Goal: Task Accomplishment & Management: Use online tool/utility

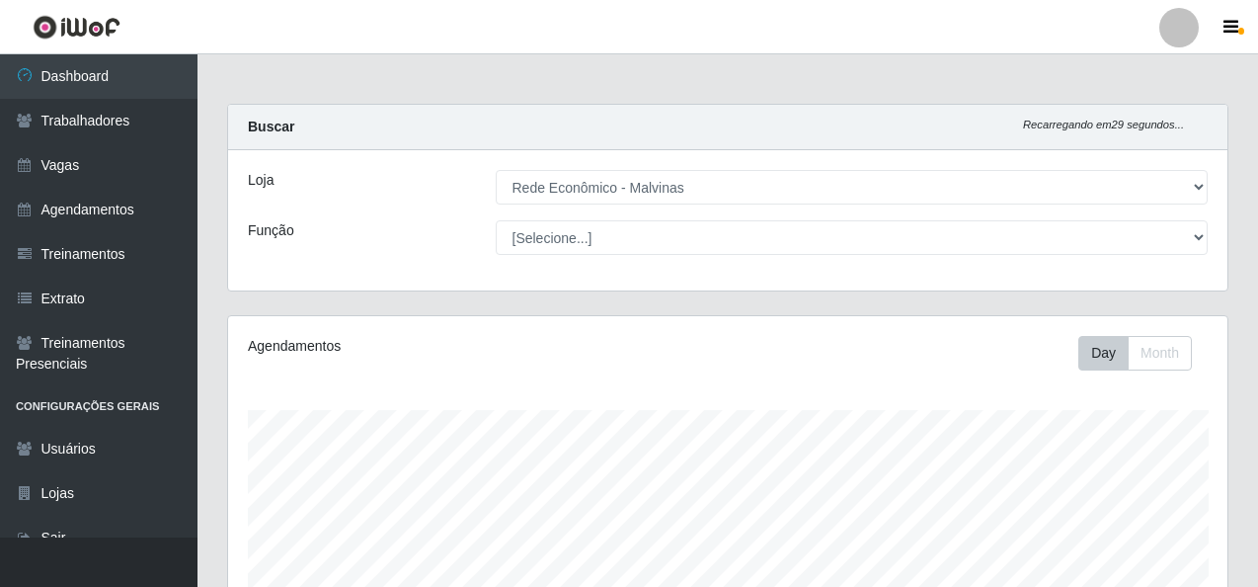
select select "194"
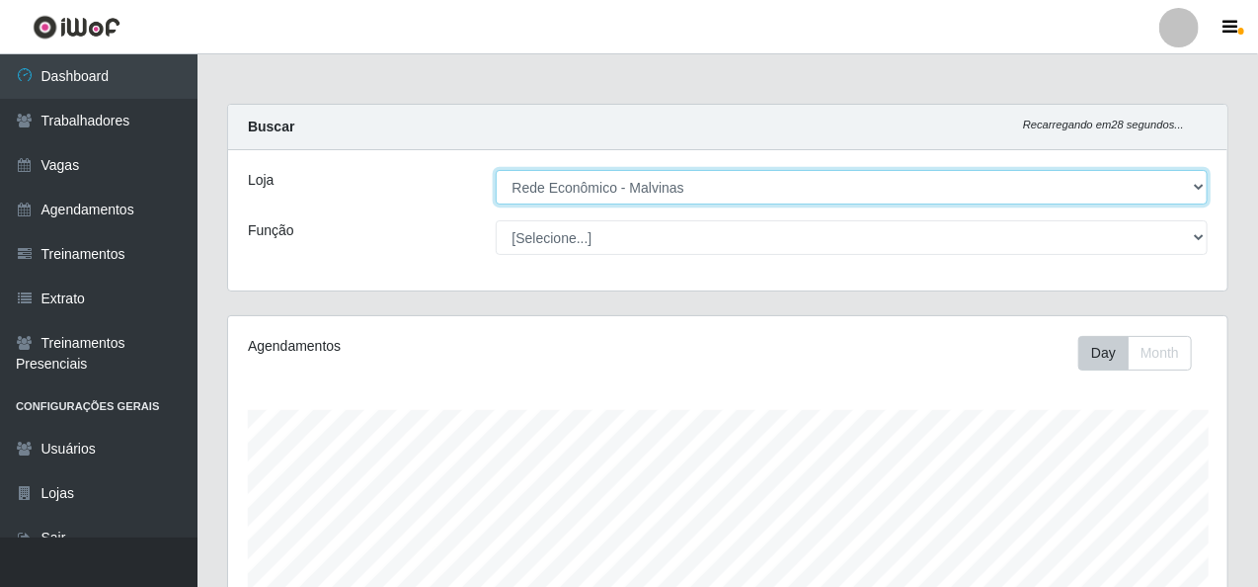
click at [699, 187] on select "[Selecione...] Rede Econômico - Malvinas Rede Econômico - Prata" at bounding box center [852, 187] width 713 height 35
click at [496, 170] on select "[Selecione...] Rede Econômico - Malvinas Rede Econômico - Prata" at bounding box center [852, 187] width 713 height 35
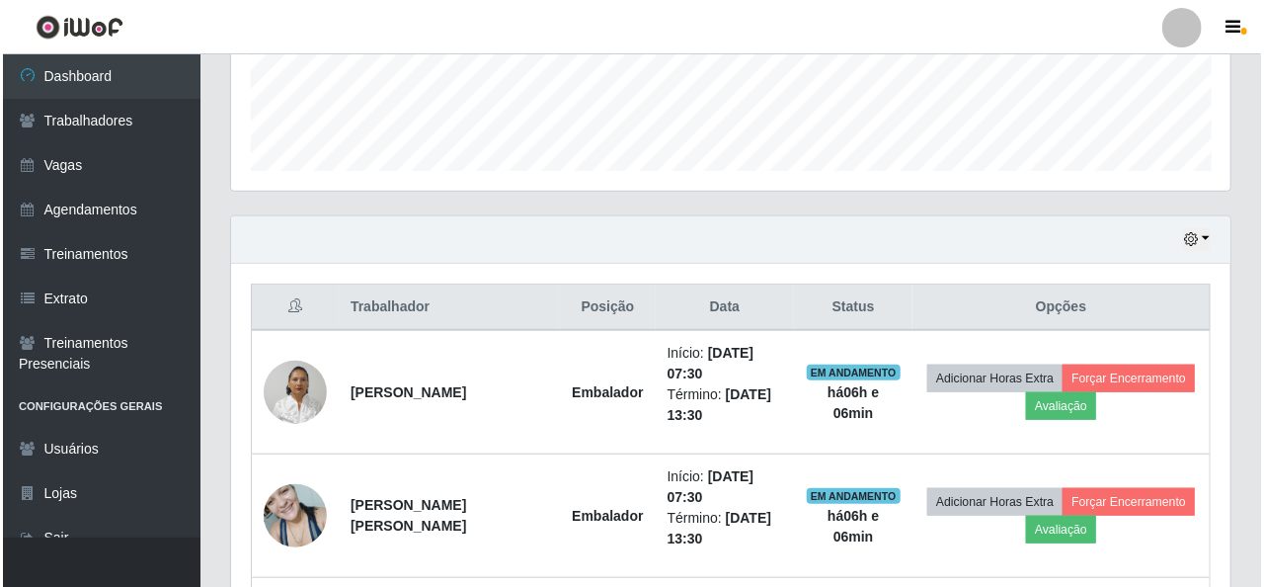
scroll to position [790, 0]
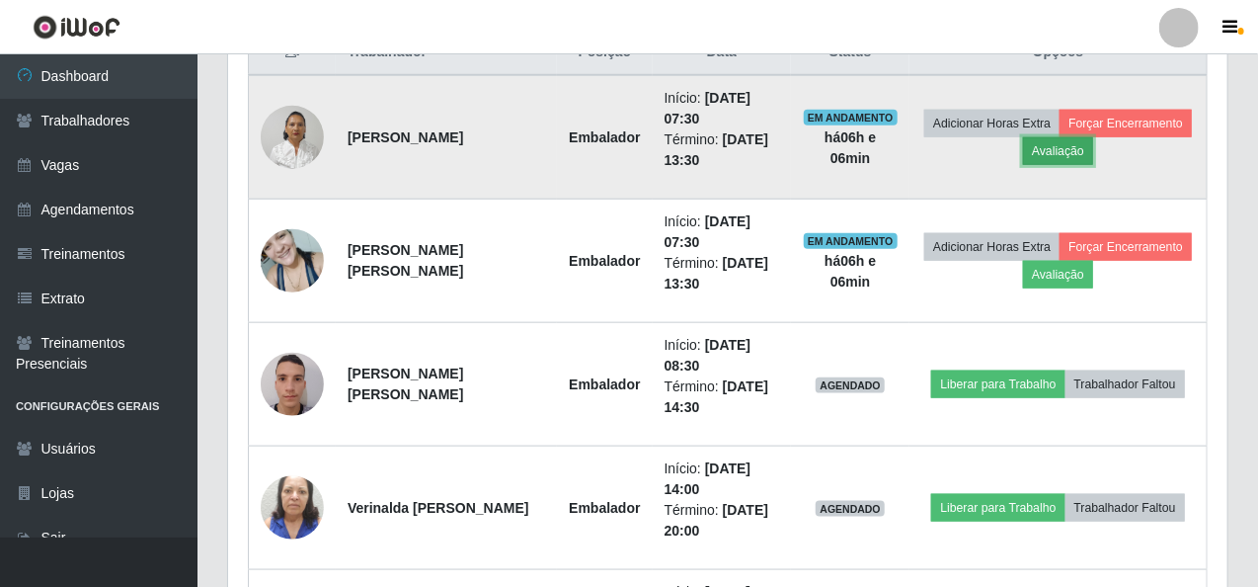
click at [1082, 137] on button "Avaliação" at bounding box center [1058, 151] width 70 height 28
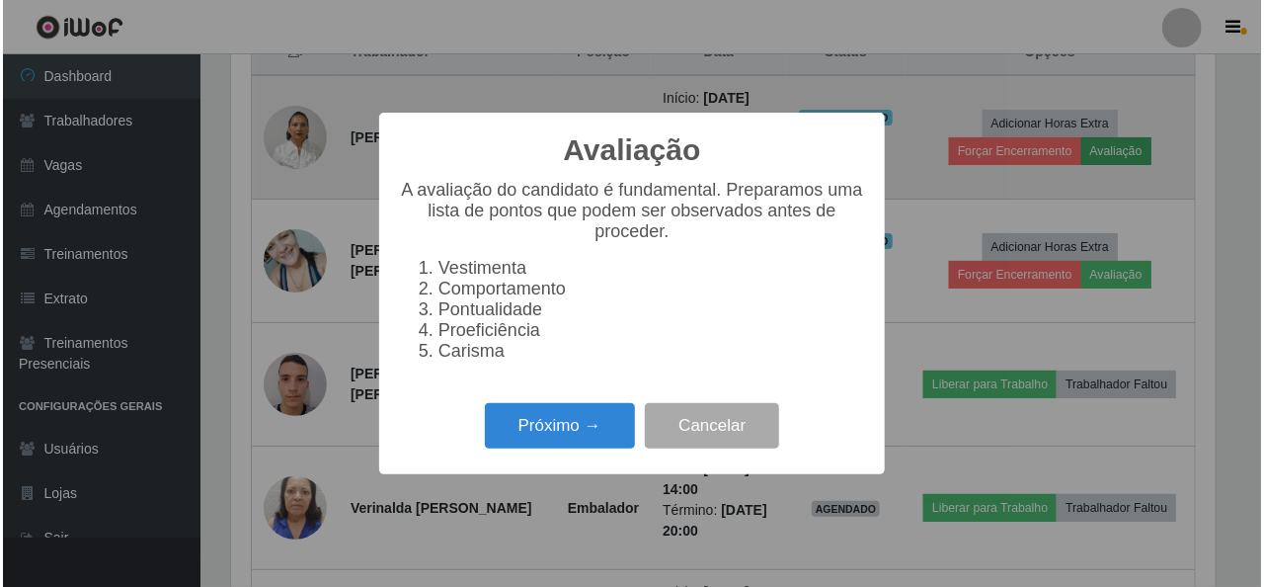
scroll to position [410, 991]
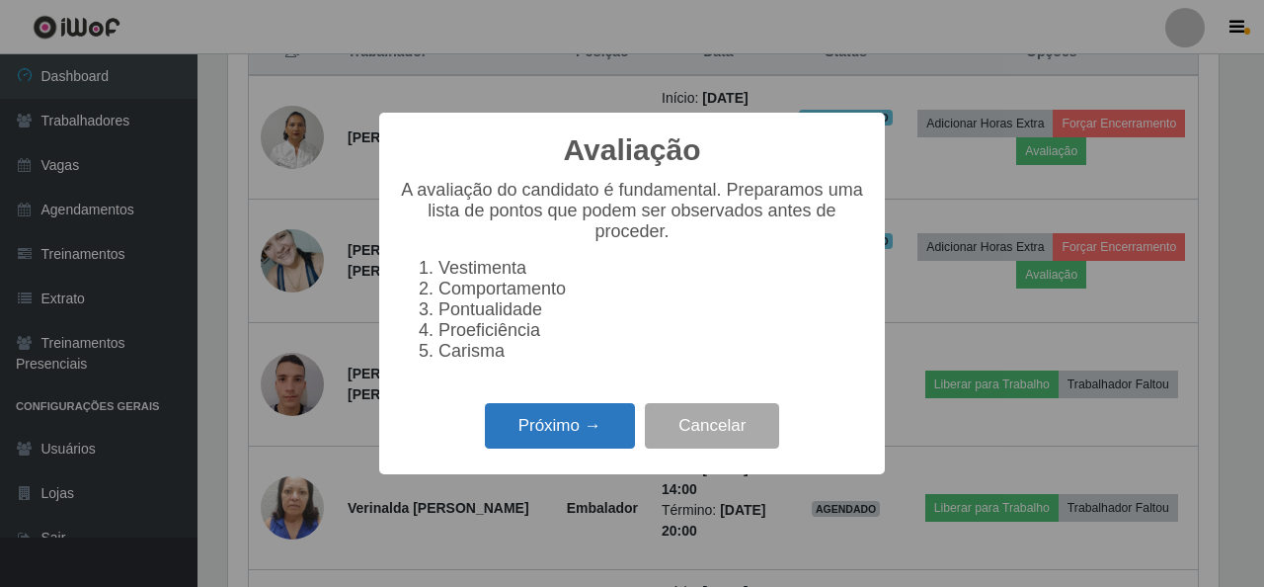
click at [547, 440] on button "Próximo →" at bounding box center [560, 426] width 150 height 46
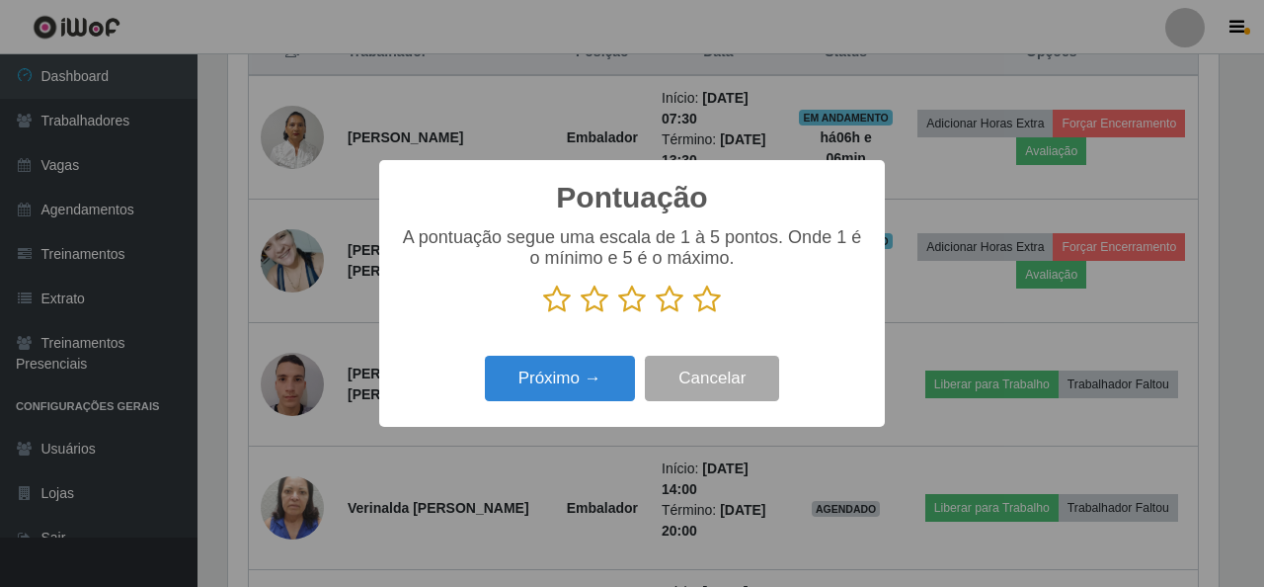
scroll to position [987023, 986442]
drag, startPoint x: 710, startPoint y: 309, endPoint x: 490, endPoint y: 360, distance: 226.1
click at [707, 309] on icon at bounding box center [707, 299] width 28 height 30
click at [693, 314] on input "radio" at bounding box center [693, 314] width 0 height 0
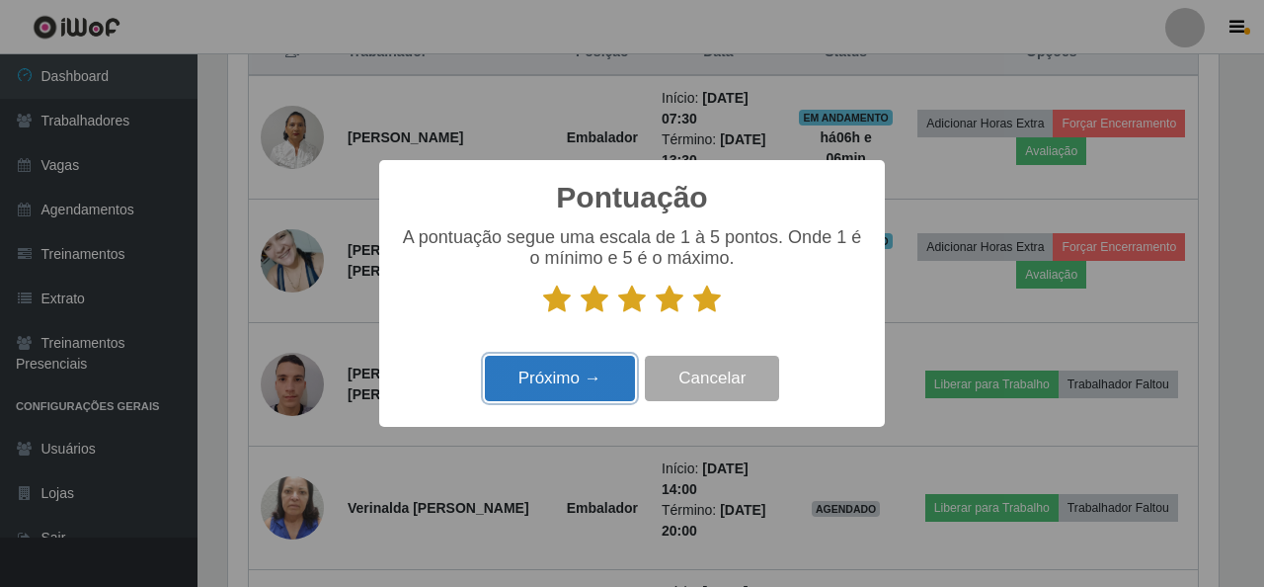
click at [521, 394] on button "Próximo →" at bounding box center [560, 378] width 150 height 46
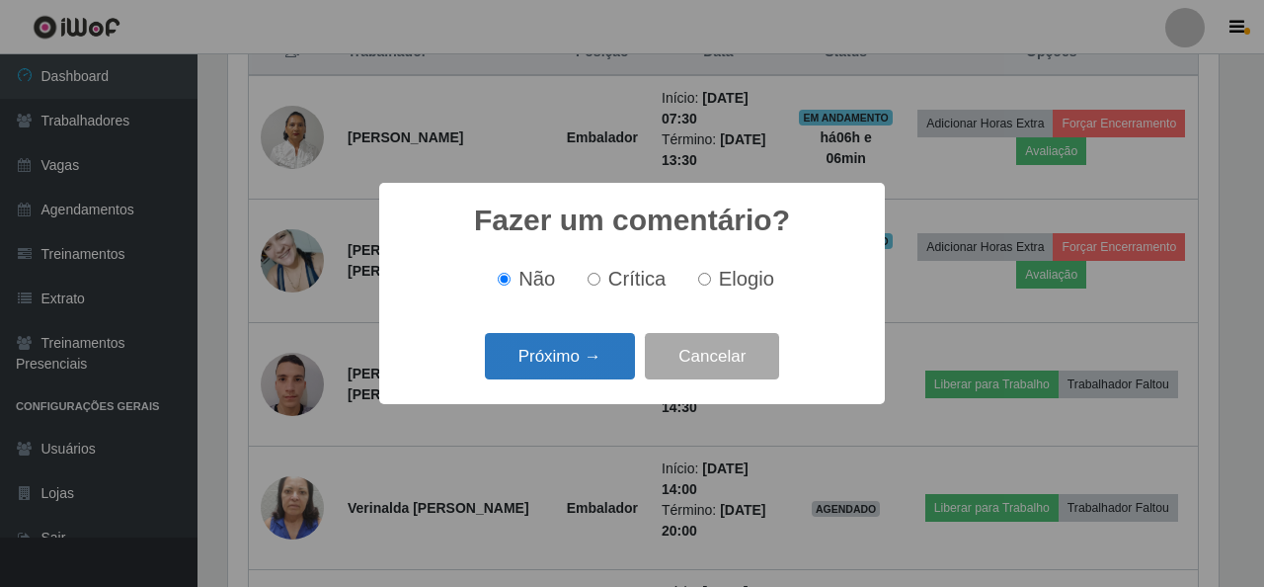
click at [545, 341] on button "Próximo →" at bounding box center [560, 356] width 150 height 46
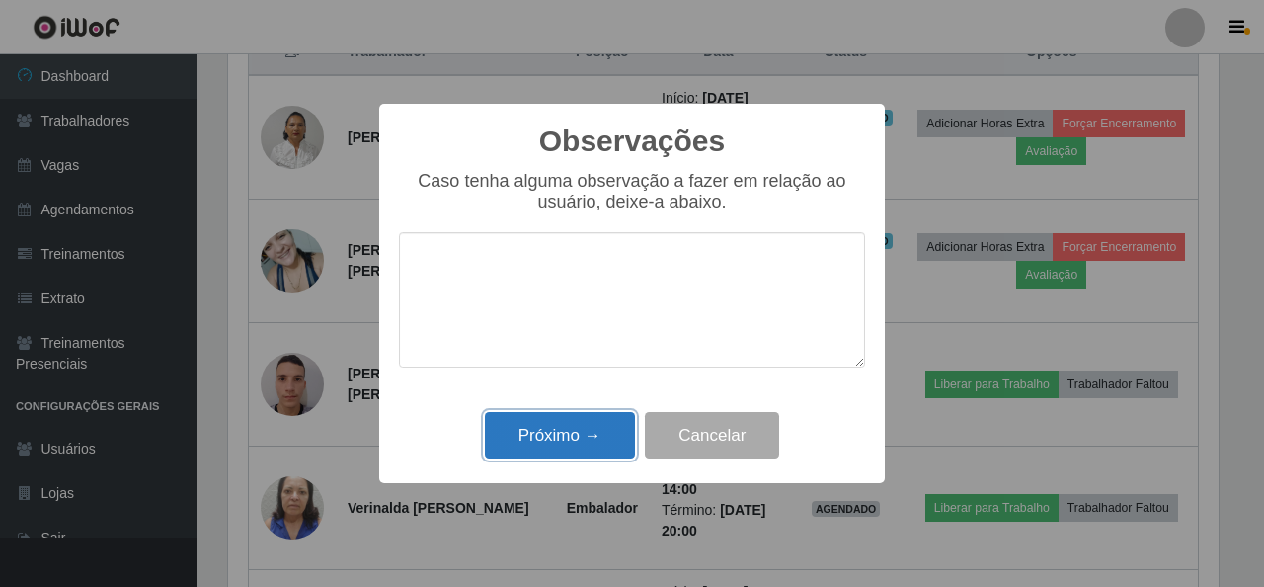
click at [555, 429] on button "Próximo →" at bounding box center [560, 435] width 150 height 46
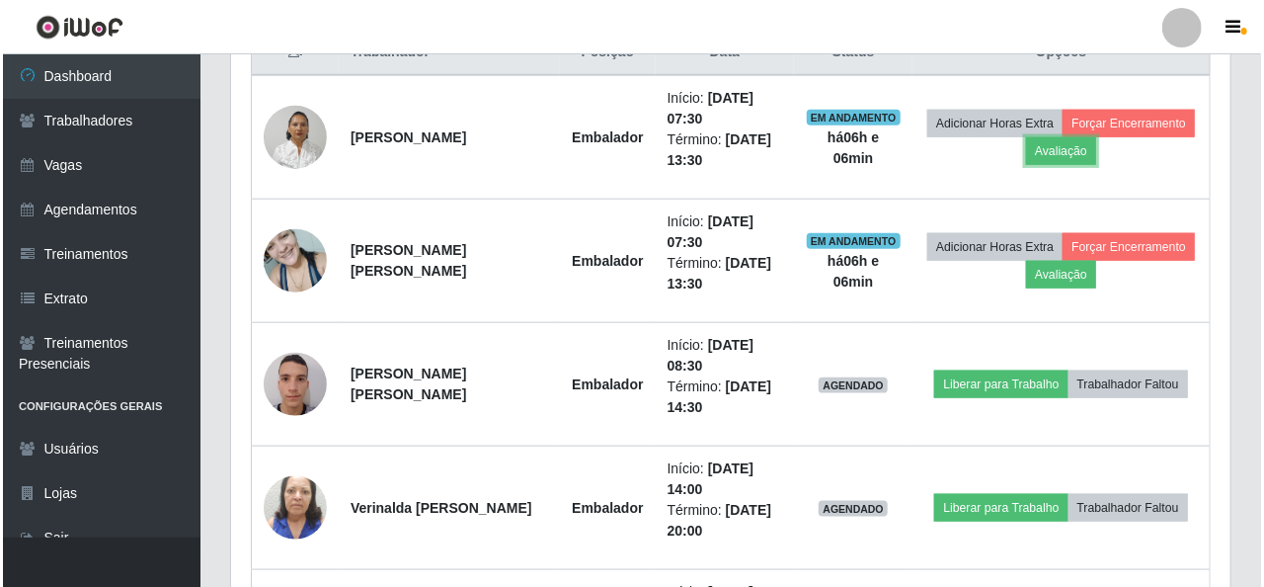
scroll to position [410, 999]
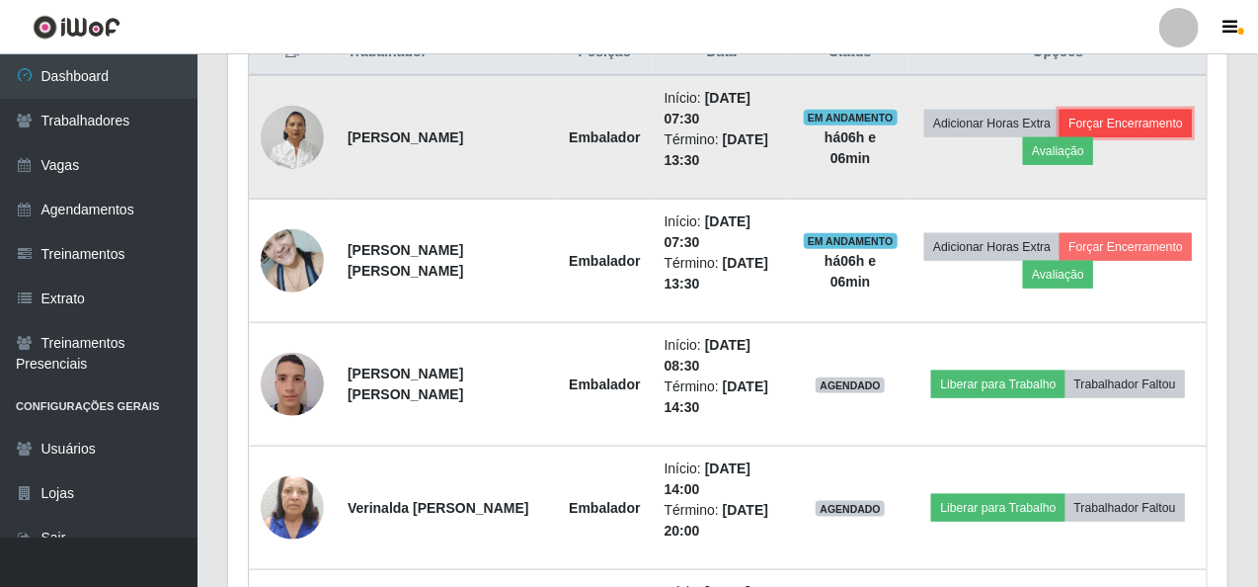
click at [1148, 130] on button "Forçar Encerramento" at bounding box center [1126, 124] width 132 height 28
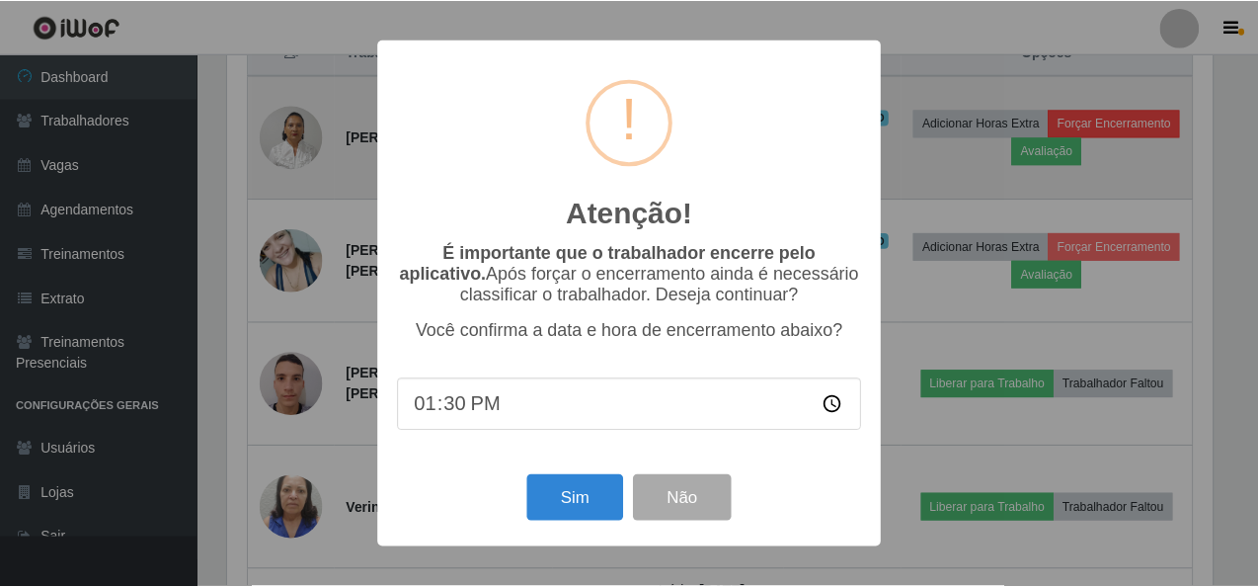
scroll to position [410, 991]
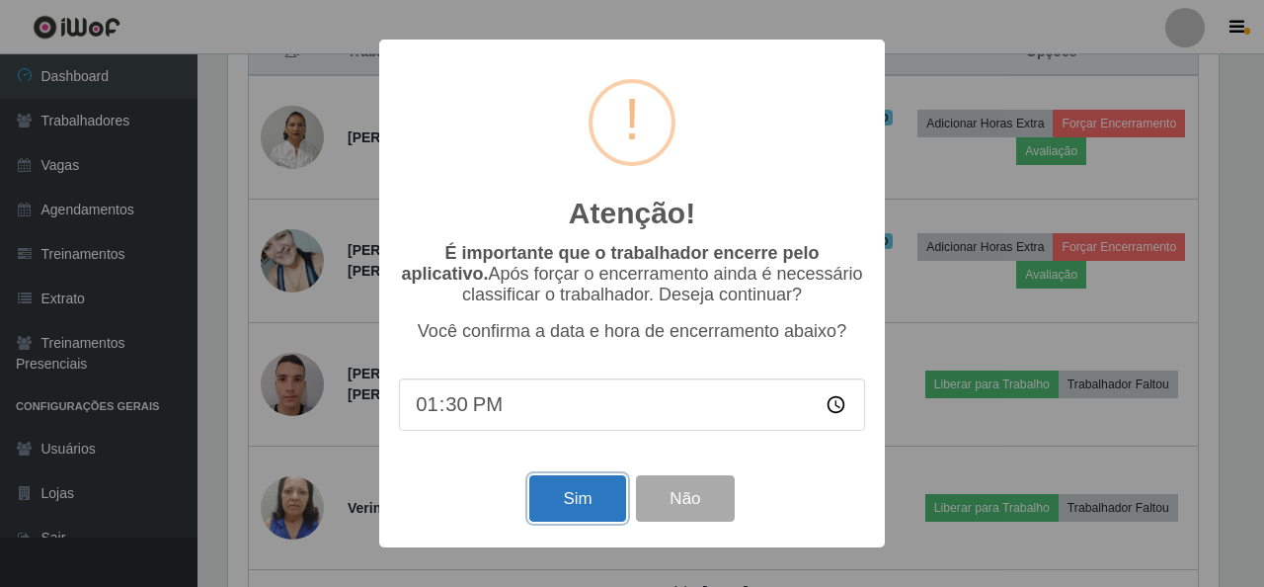
click at [549, 511] on button "Sim" at bounding box center [577, 498] width 96 height 46
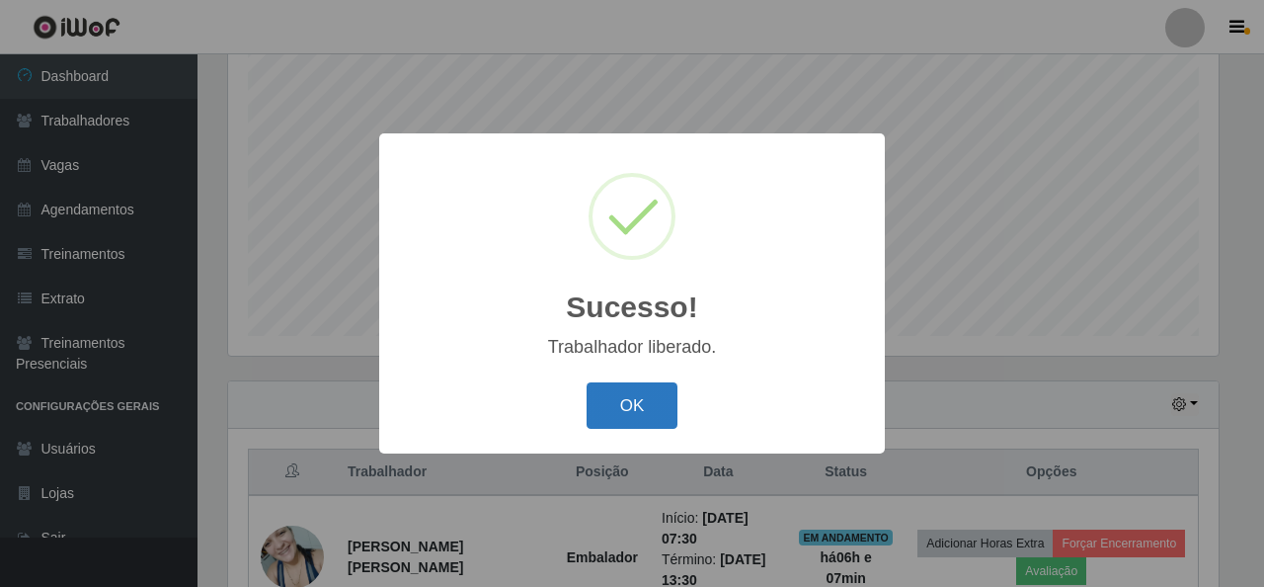
click at [648, 428] on button "OK" at bounding box center [633, 405] width 92 height 46
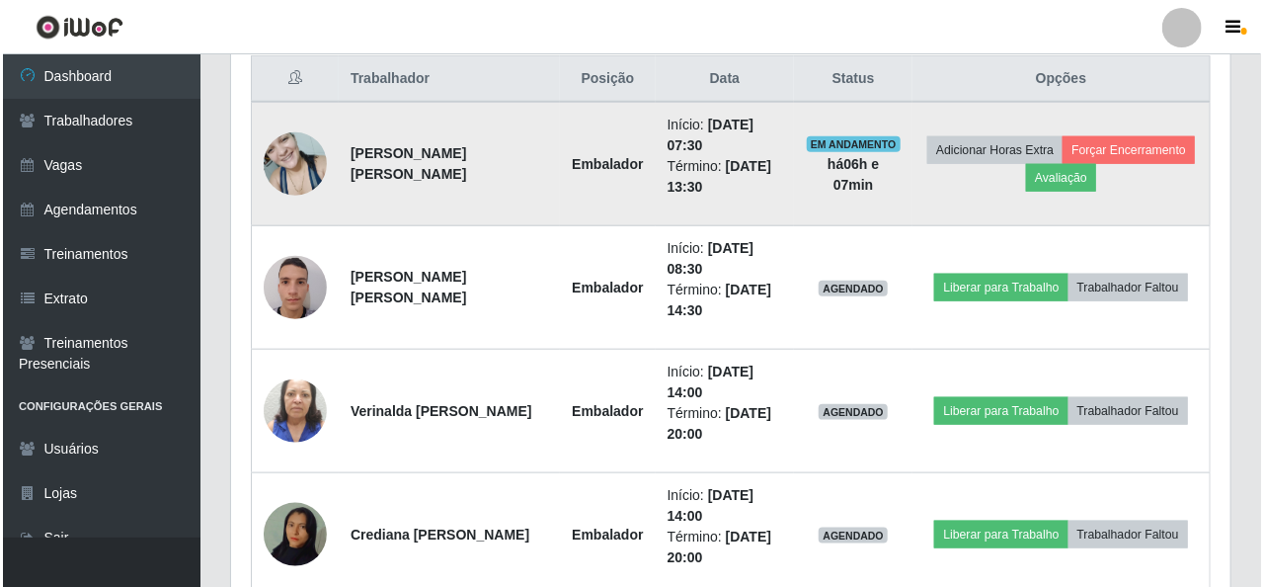
scroll to position [765, 0]
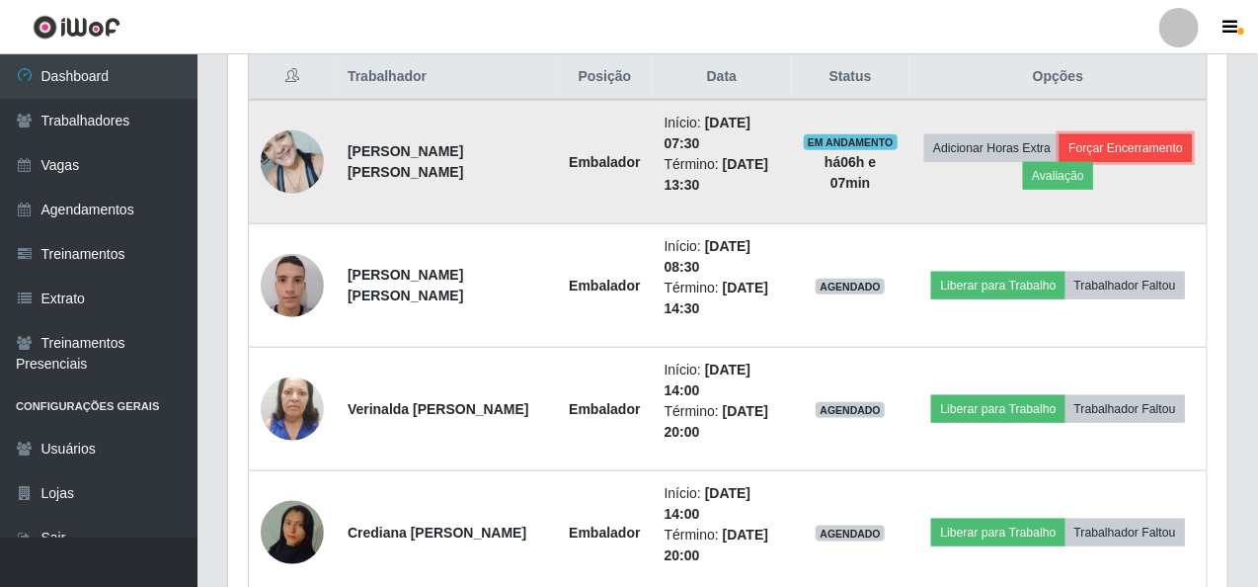
click at [1097, 144] on button "Forçar Encerramento" at bounding box center [1126, 148] width 132 height 28
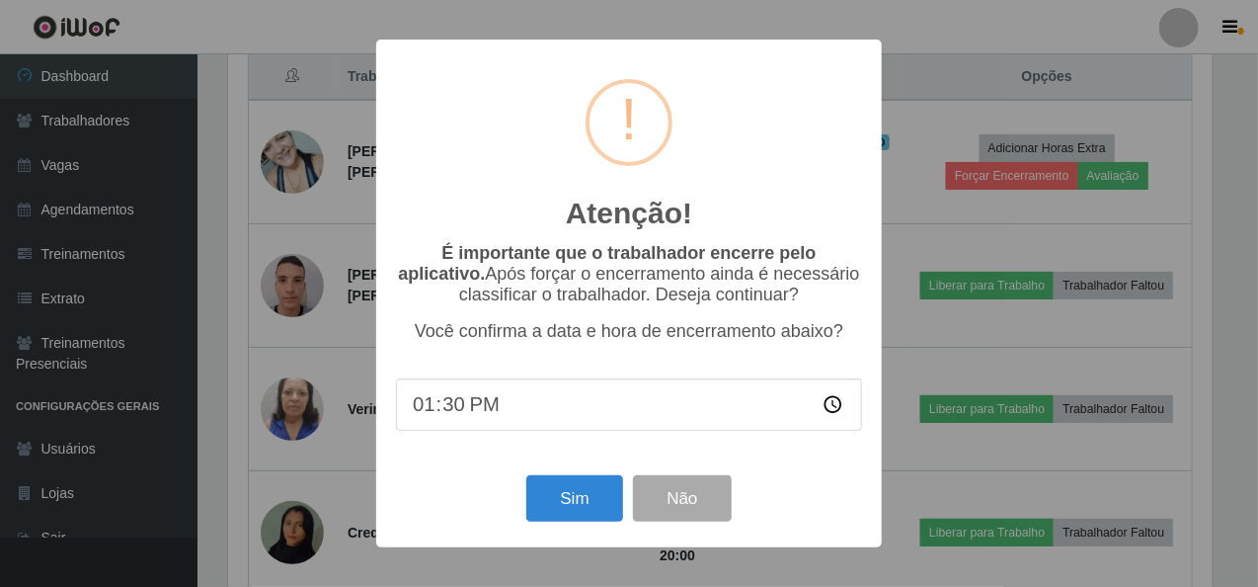
scroll to position [410, 991]
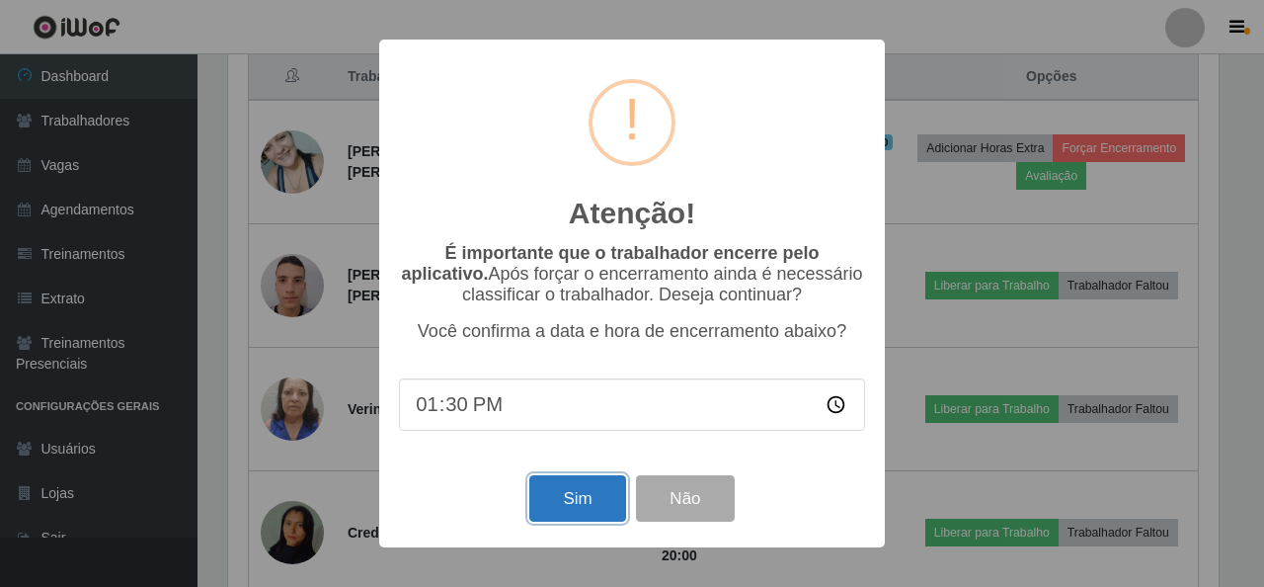
click at [566, 508] on button "Sim" at bounding box center [577, 498] width 96 height 46
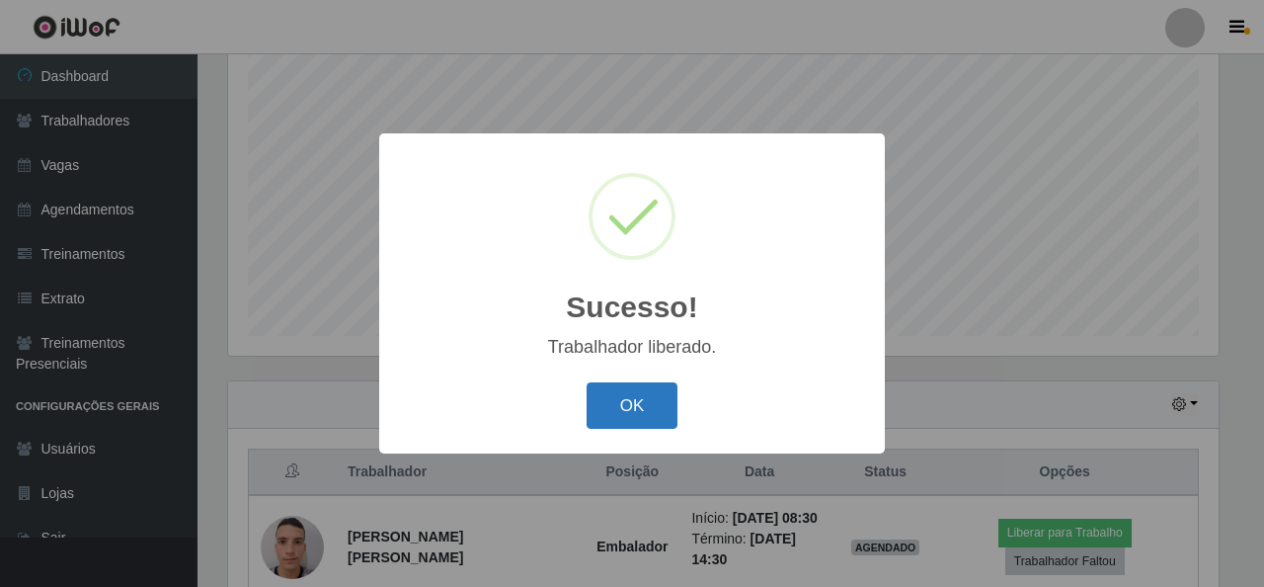
click at [644, 416] on button "OK" at bounding box center [633, 405] width 92 height 46
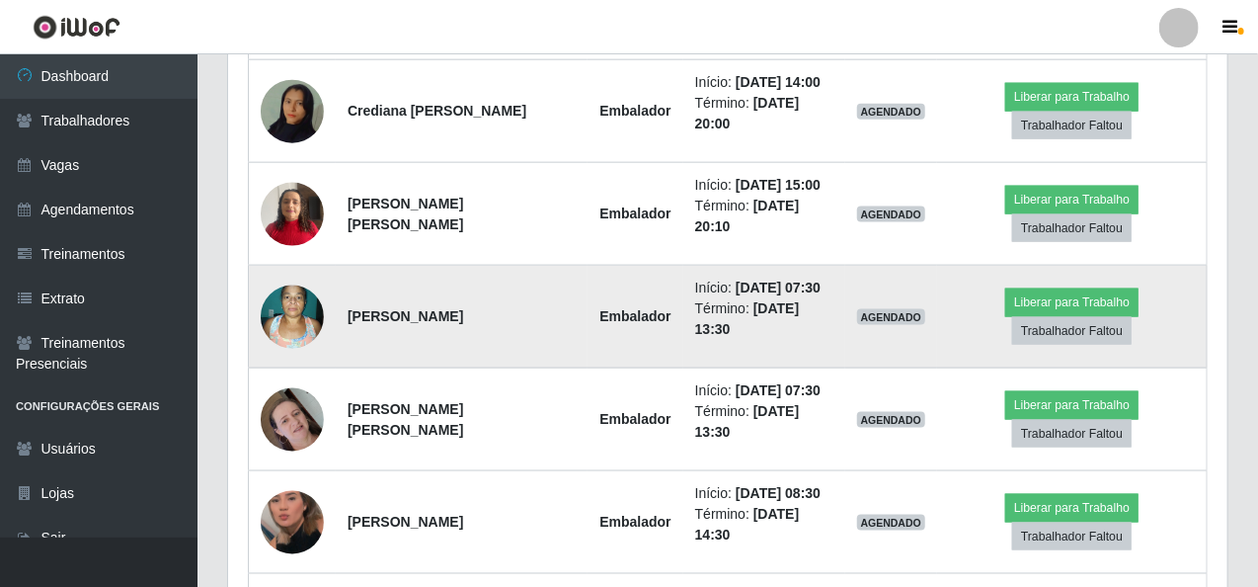
scroll to position [963, 0]
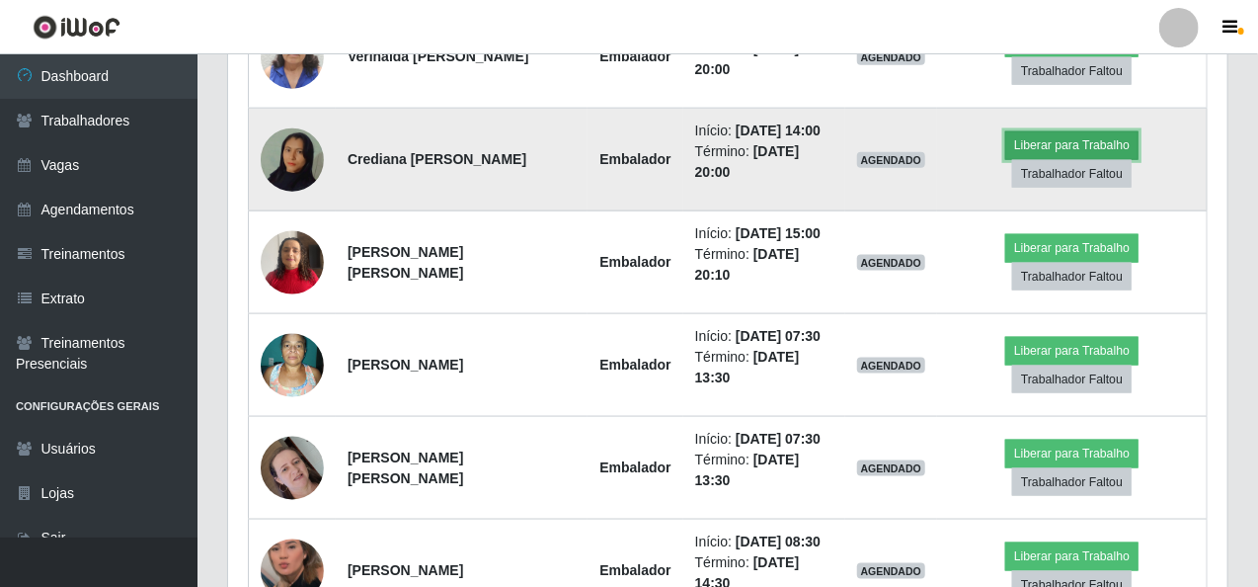
click at [1100, 142] on button "Liberar para Trabalho" at bounding box center [1071, 145] width 133 height 28
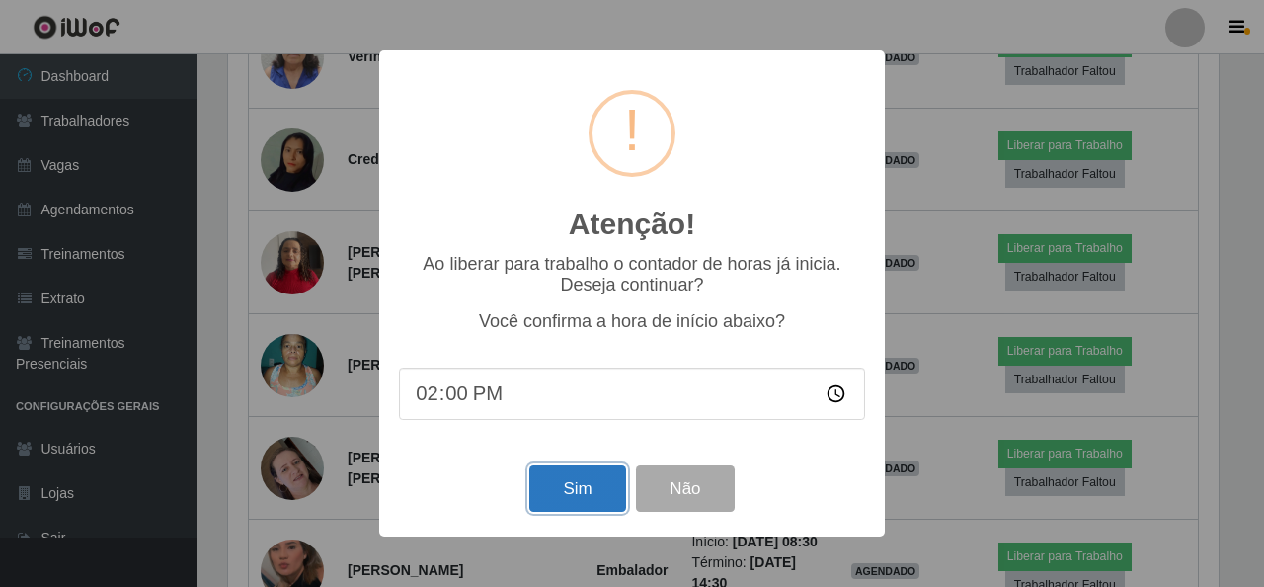
click at [534, 487] on button "Sim" at bounding box center [577, 488] width 96 height 46
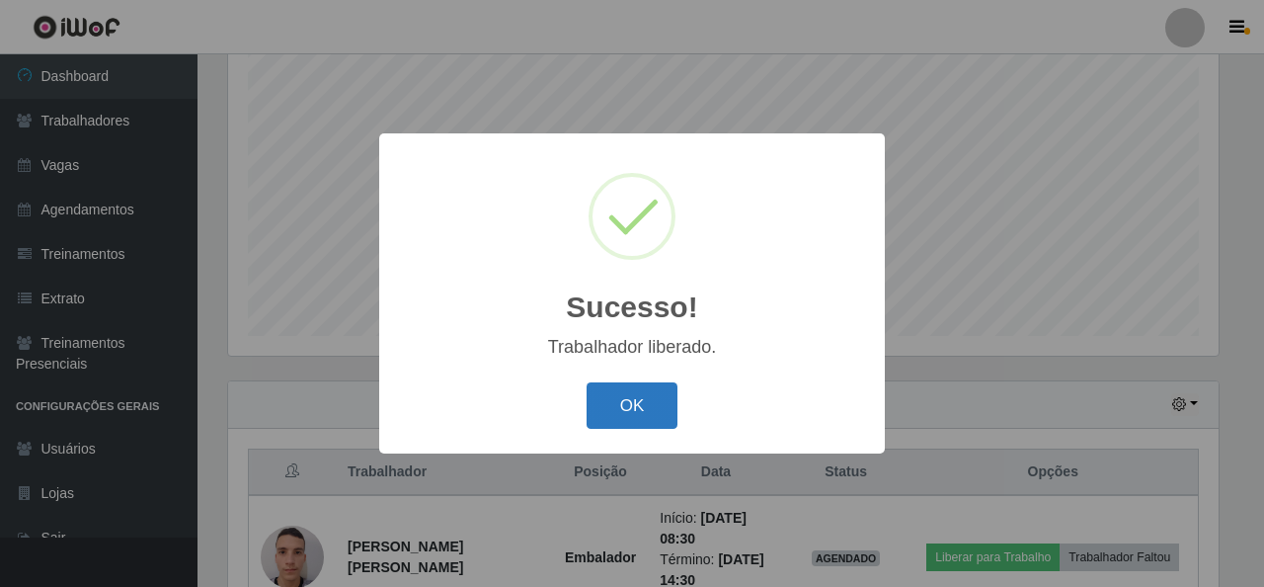
click at [592, 408] on button "OK" at bounding box center [633, 405] width 92 height 46
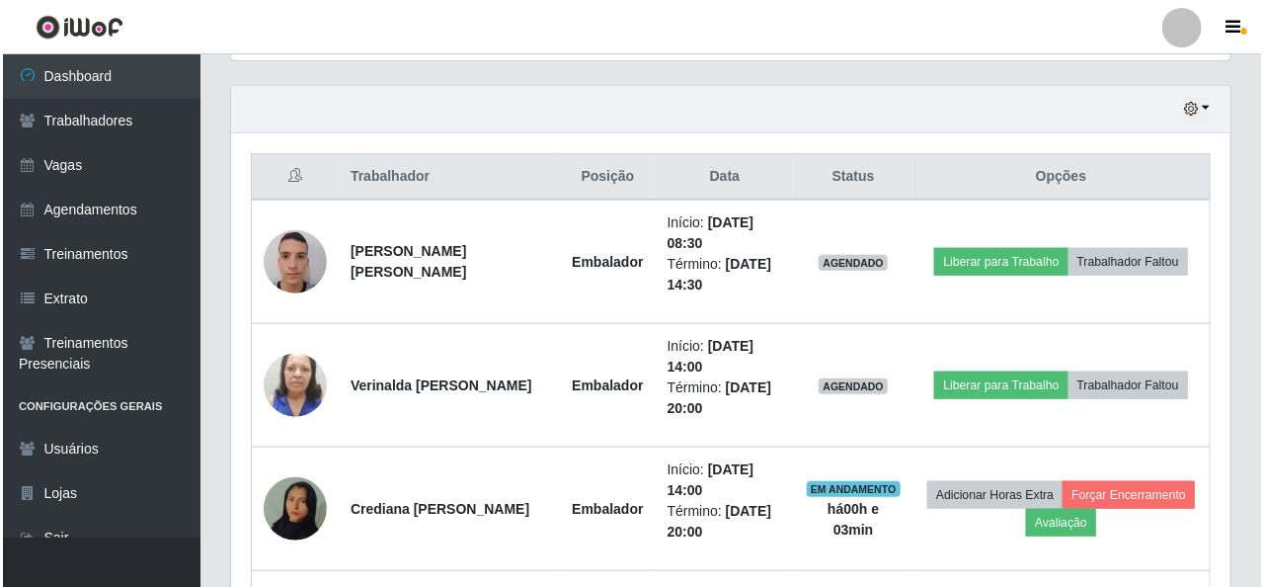
scroll to position [667, 0]
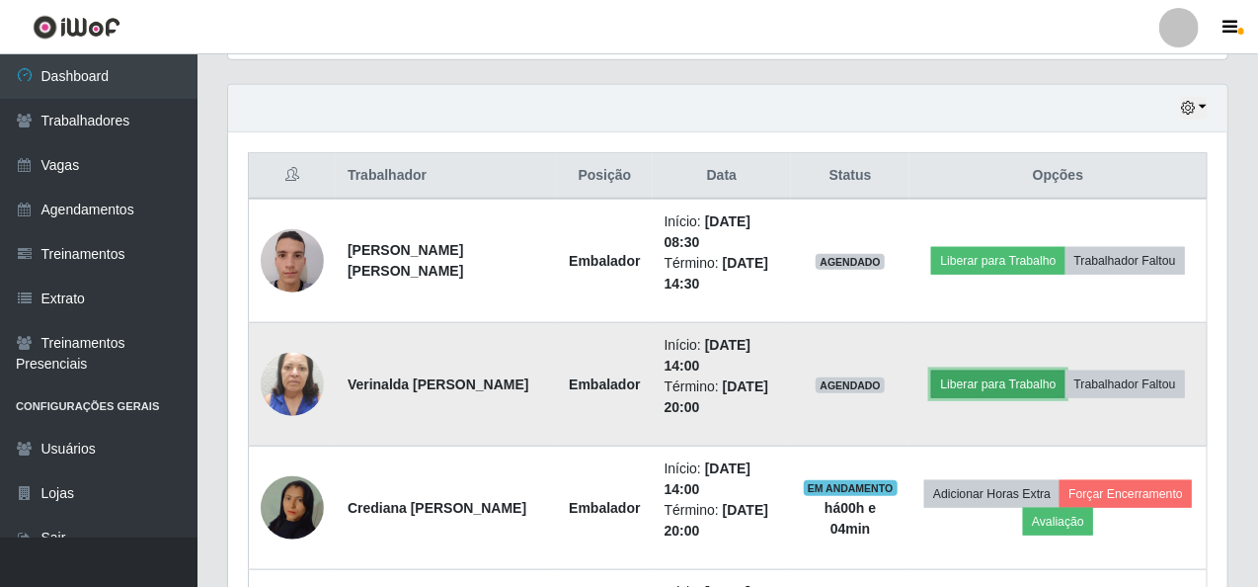
click at [996, 383] on button "Liberar para Trabalho" at bounding box center [997, 384] width 133 height 28
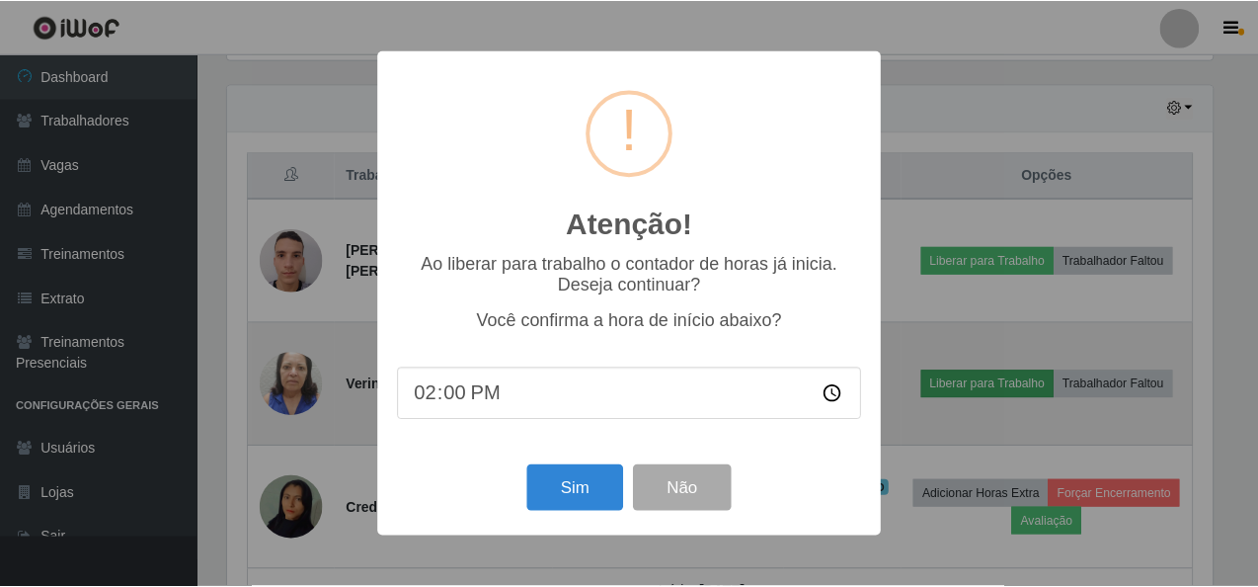
scroll to position [410, 991]
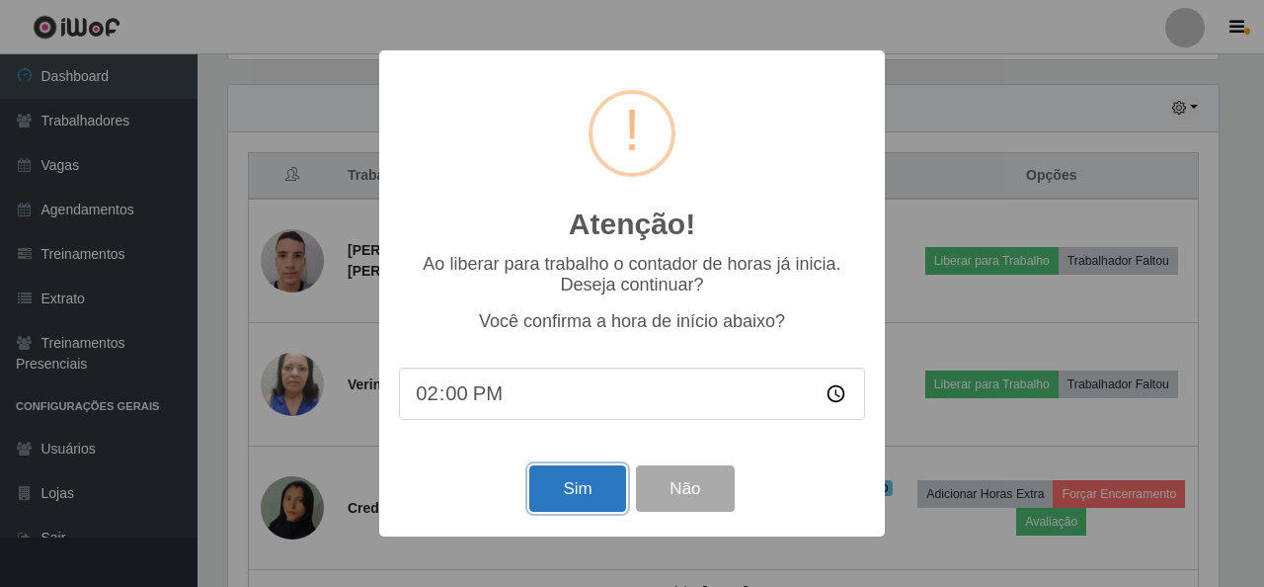
click at [581, 505] on button "Sim" at bounding box center [577, 488] width 96 height 46
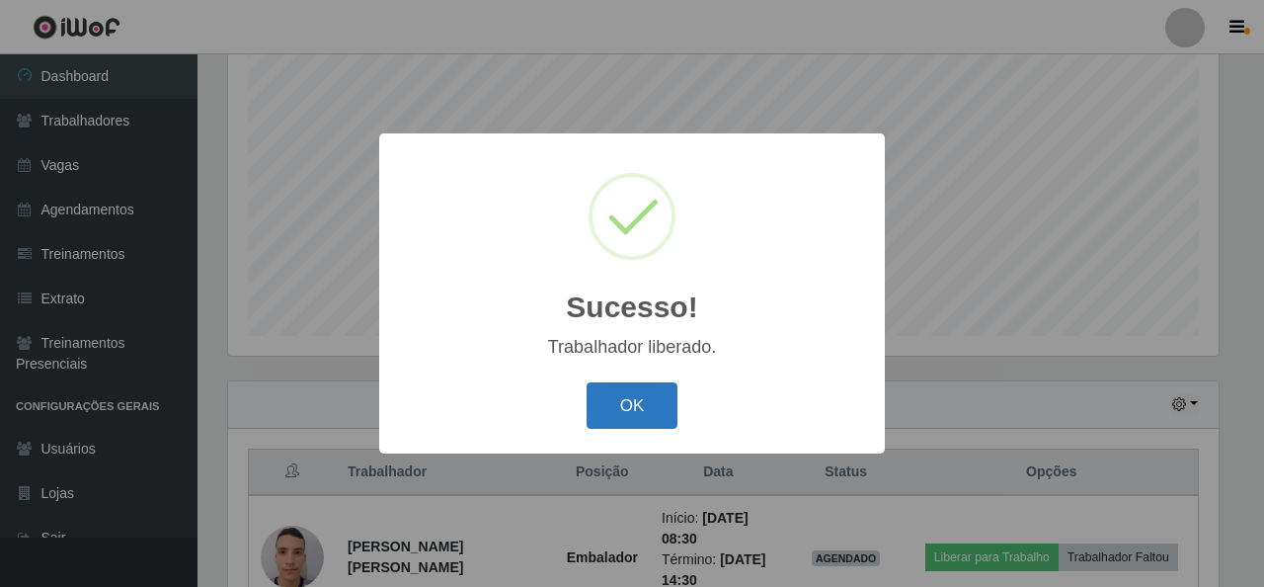
click at [657, 393] on button "OK" at bounding box center [633, 405] width 92 height 46
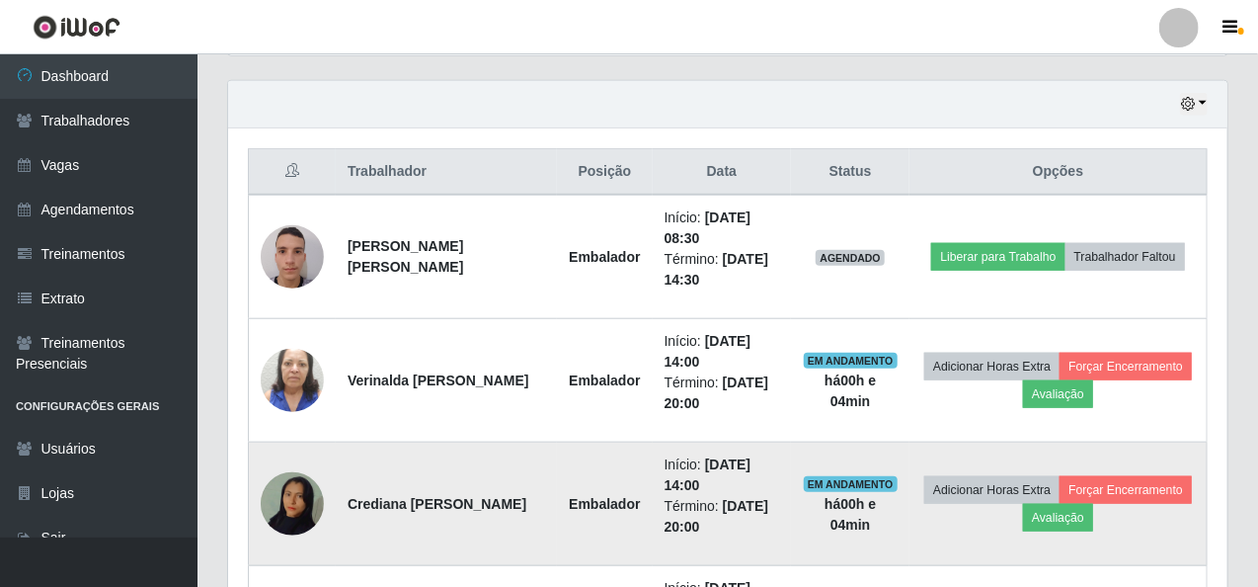
scroll to position [667, 0]
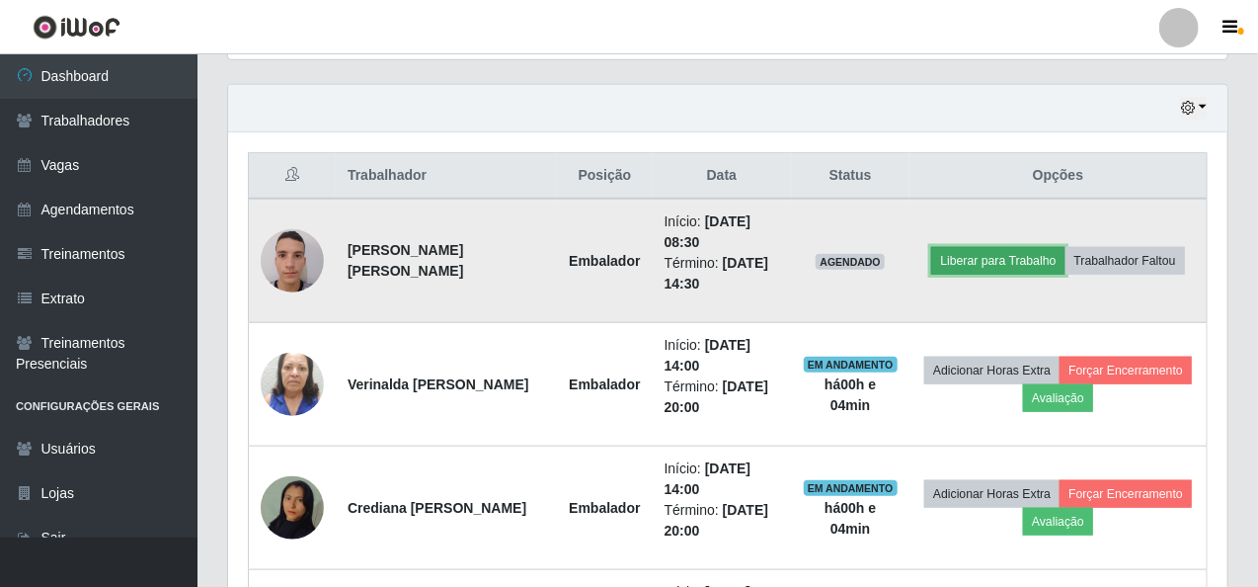
click at [993, 257] on button "Liberar para Trabalho" at bounding box center [997, 261] width 133 height 28
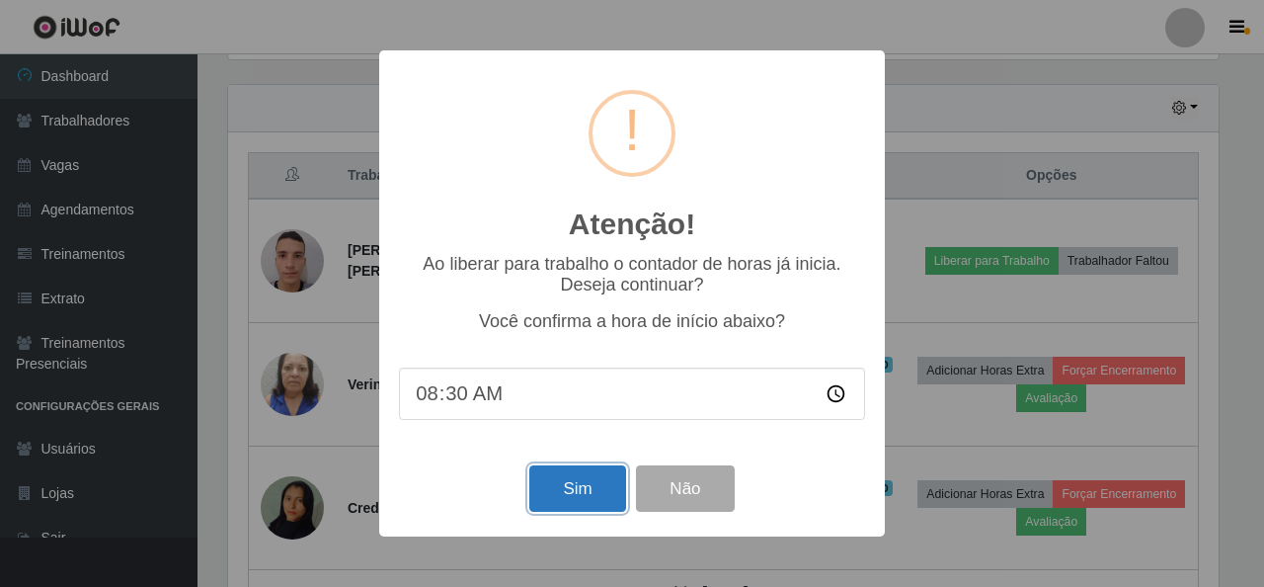
click at [586, 503] on button "Sim" at bounding box center [577, 488] width 96 height 46
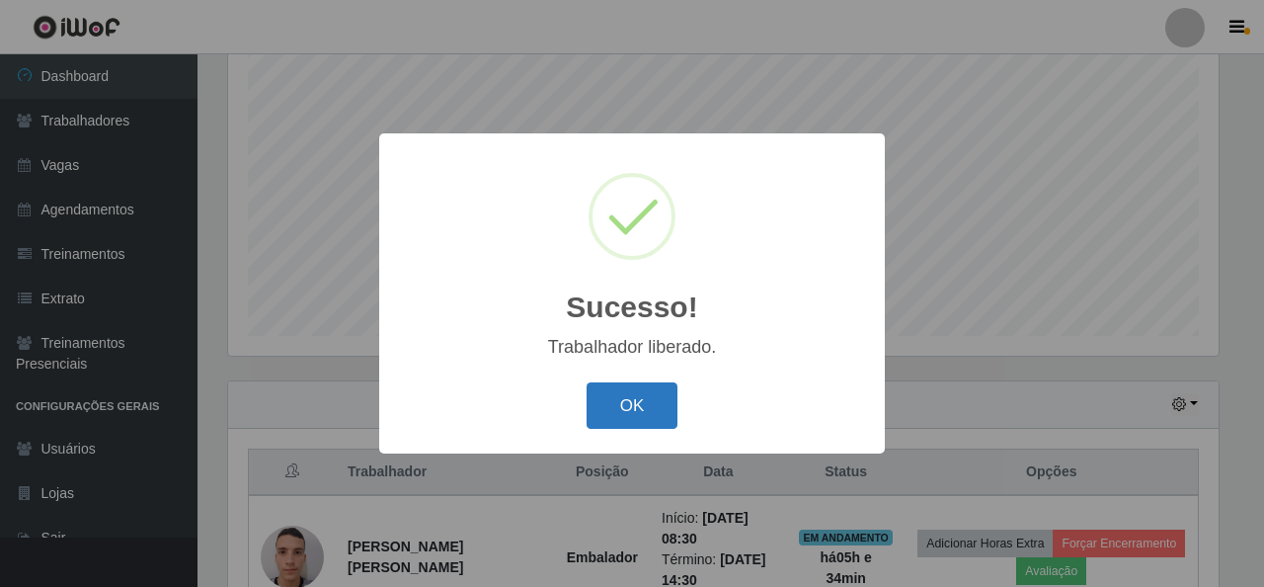
click at [648, 400] on button "OK" at bounding box center [633, 405] width 92 height 46
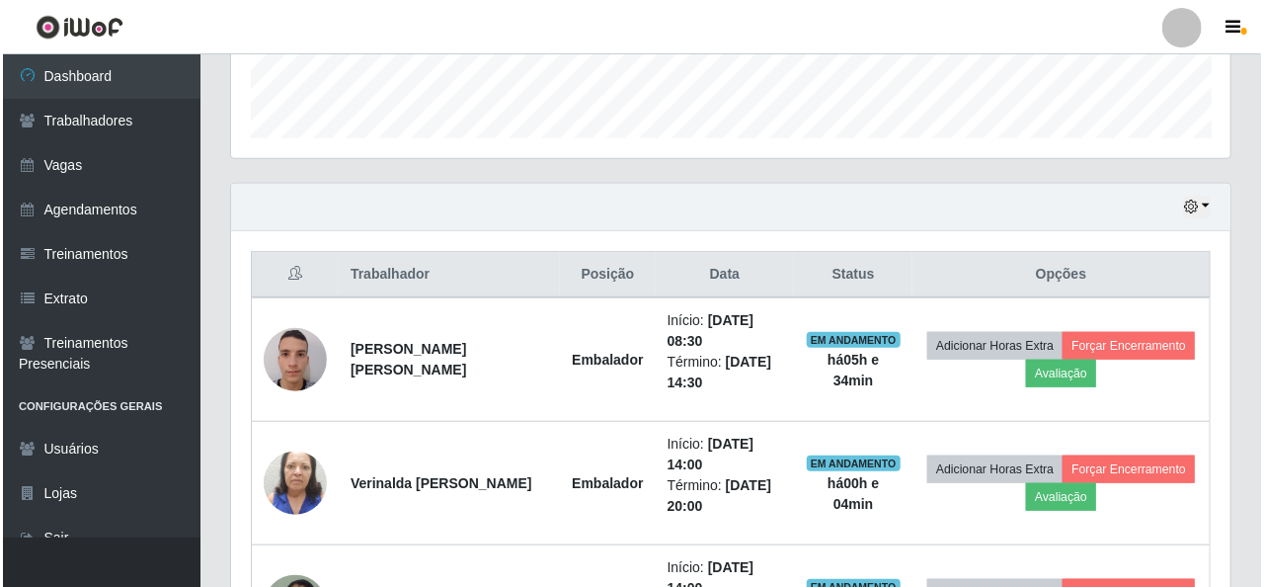
scroll to position [667, 0]
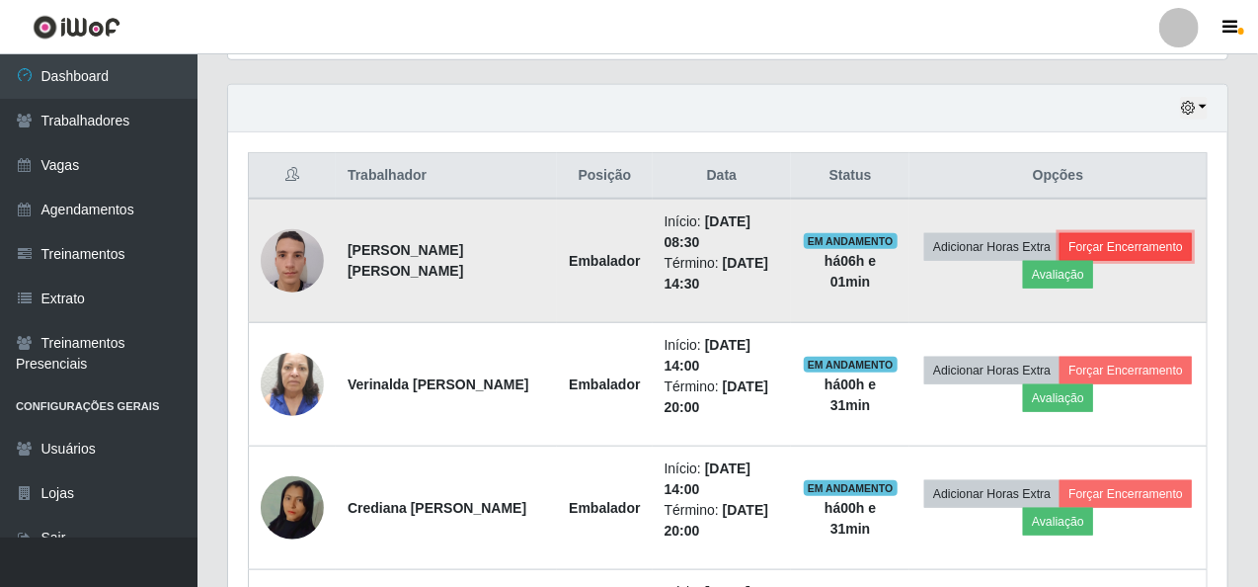
click at [1155, 242] on button "Forçar Encerramento" at bounding box center [1126, 247] width 132 height 28
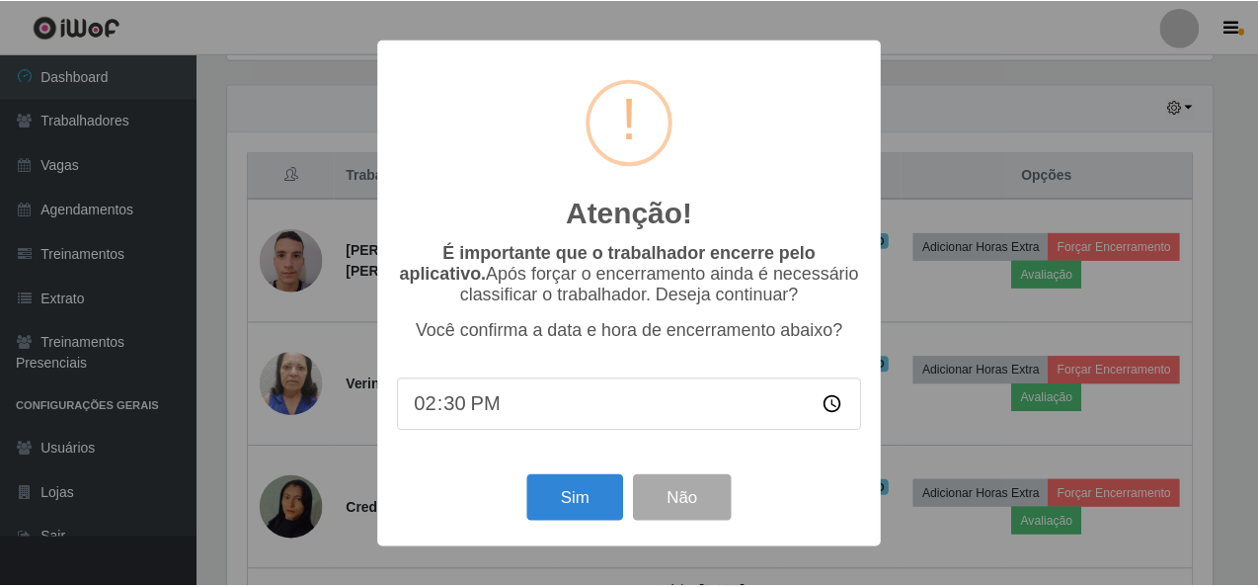
scroll to position [410, 991]
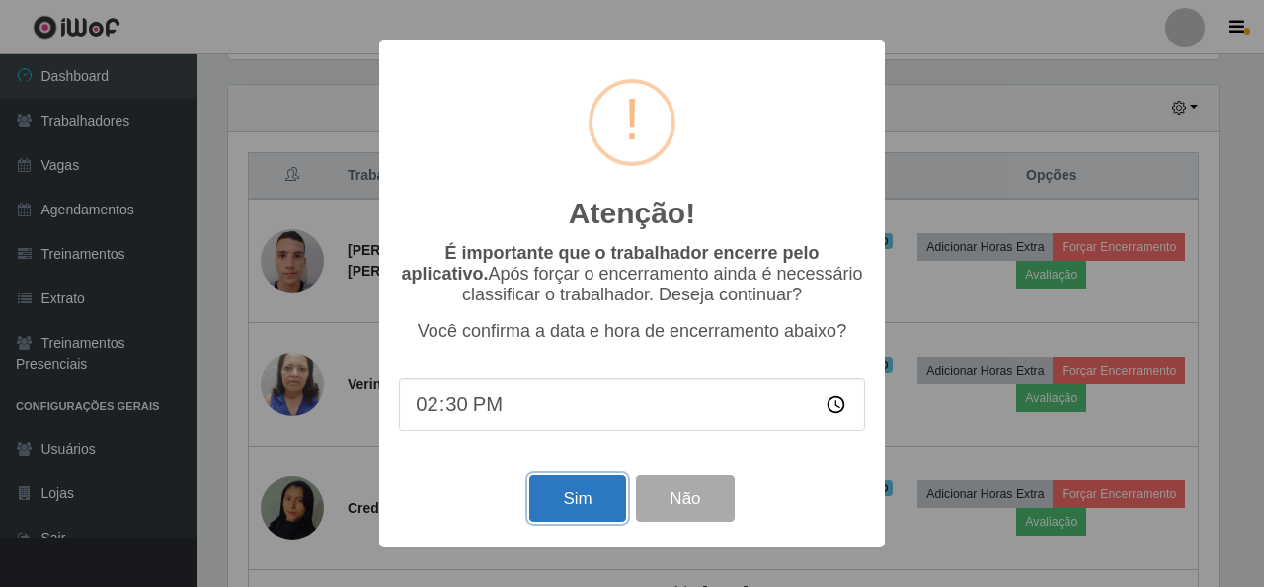
click at [589, 510] on button "Sim" at bounding box center [577, 498] width 96 height 46
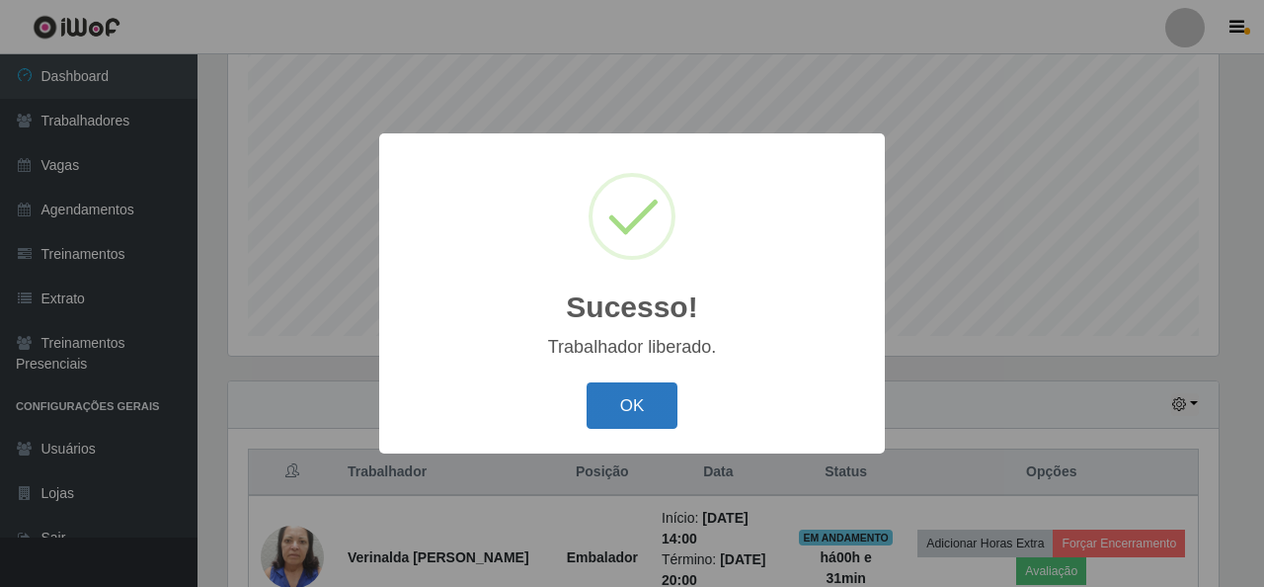
click at [631, 412] on button "OK" at bounding box center [633, 405] width 92 height 46
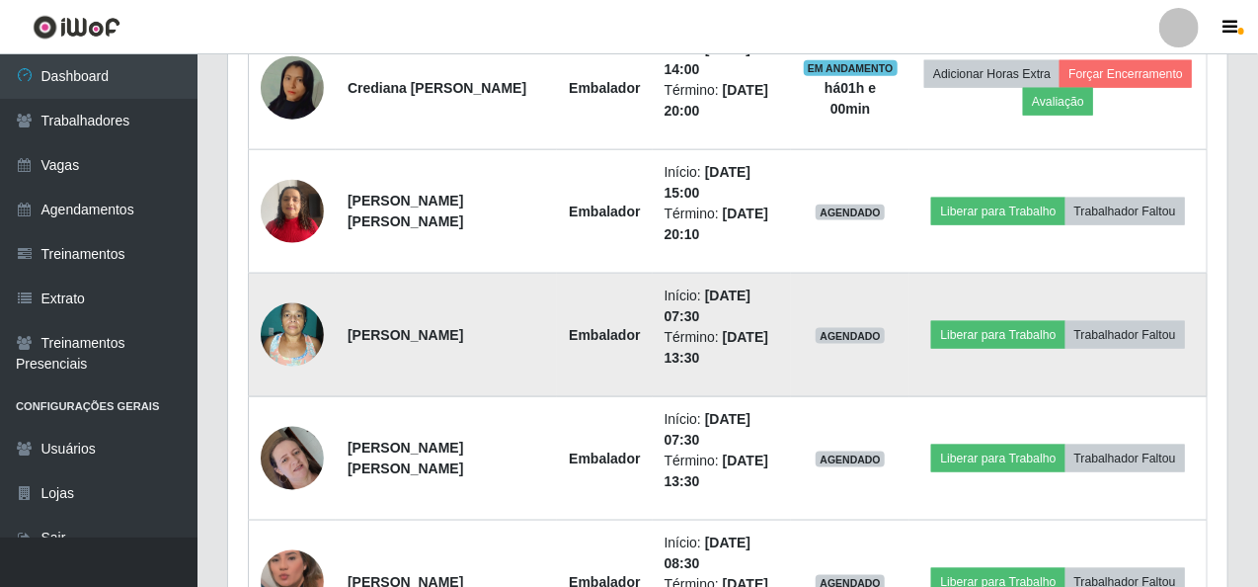
scroll to position [864, 0]
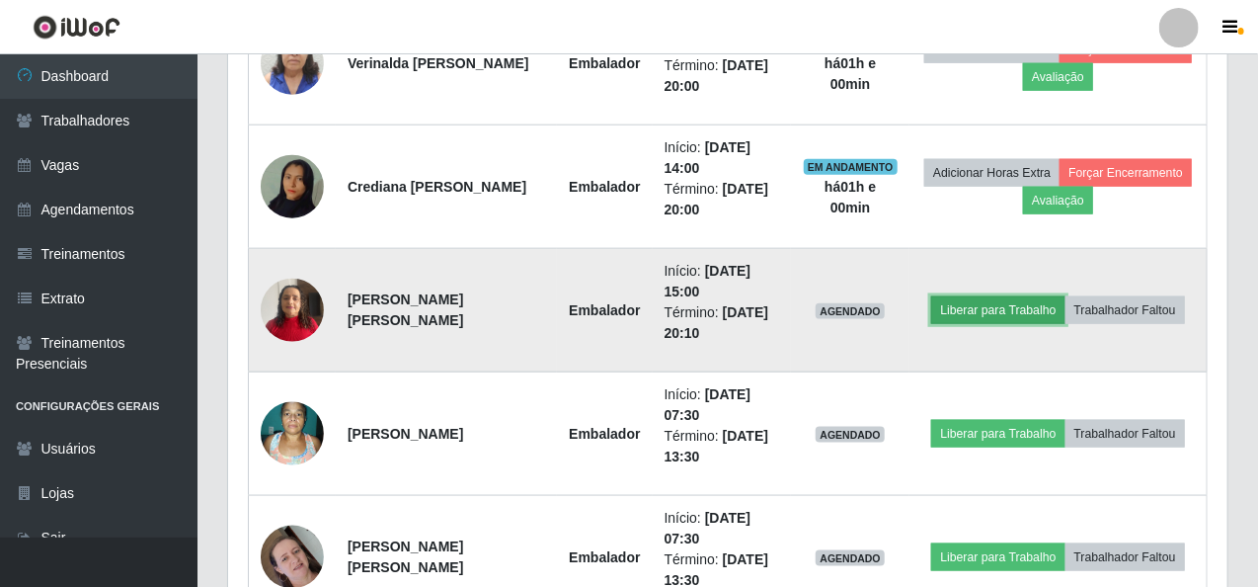
click at [1019, 296] on button "Liberar para Trabalho" at bounding box center [997, 310] width 133 height 28
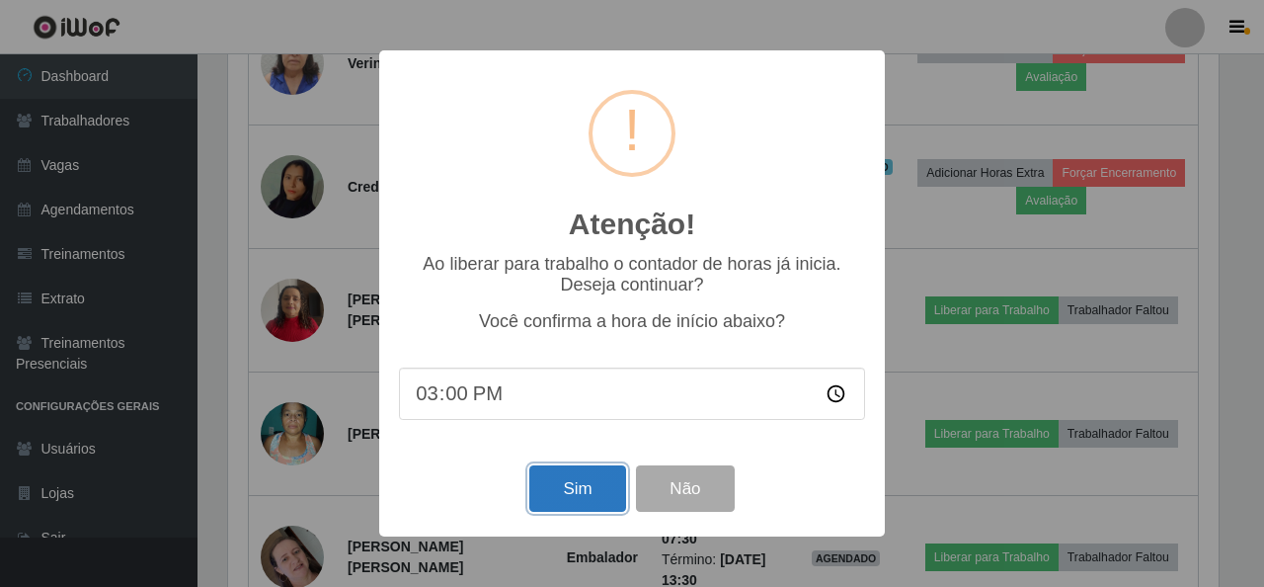
click at [604, 503] on button "Sim" at bounding box center [577, 488] width 96 height 46
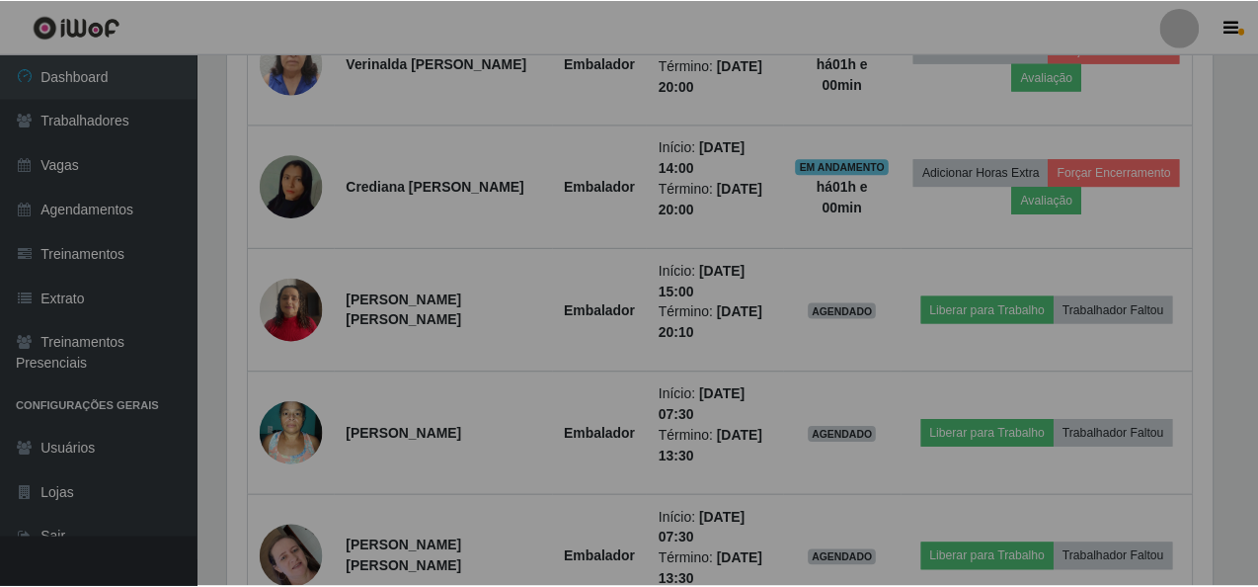
scroll to position [410, 999]
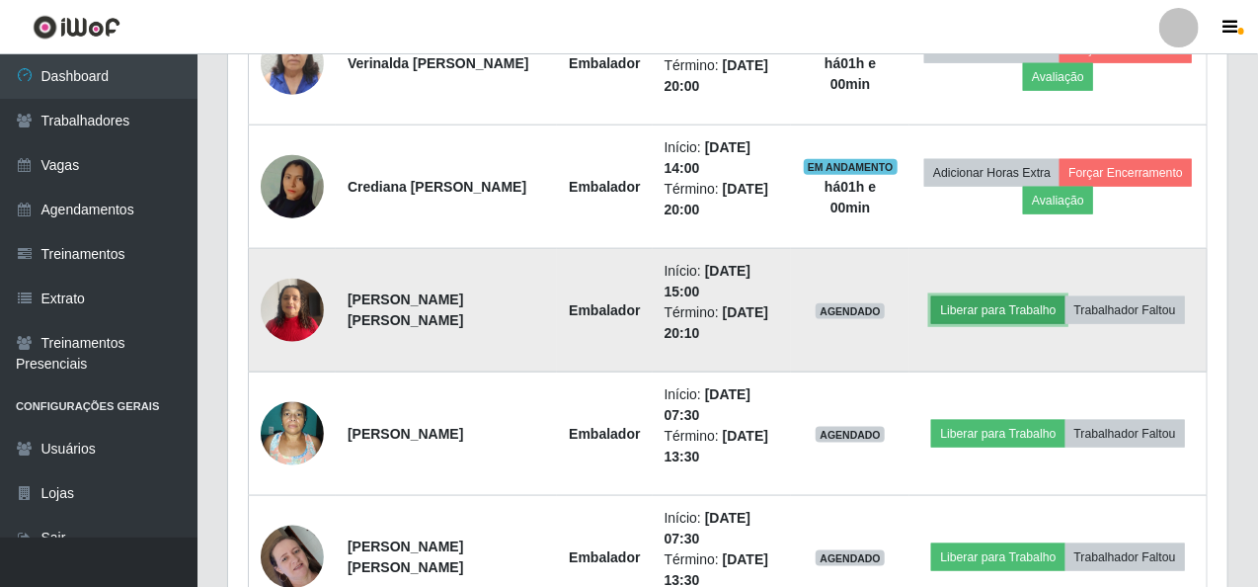
click at [987, 300] on button "Liberar para Trabalho" at bounding box center [997, 310] width 133 height 28
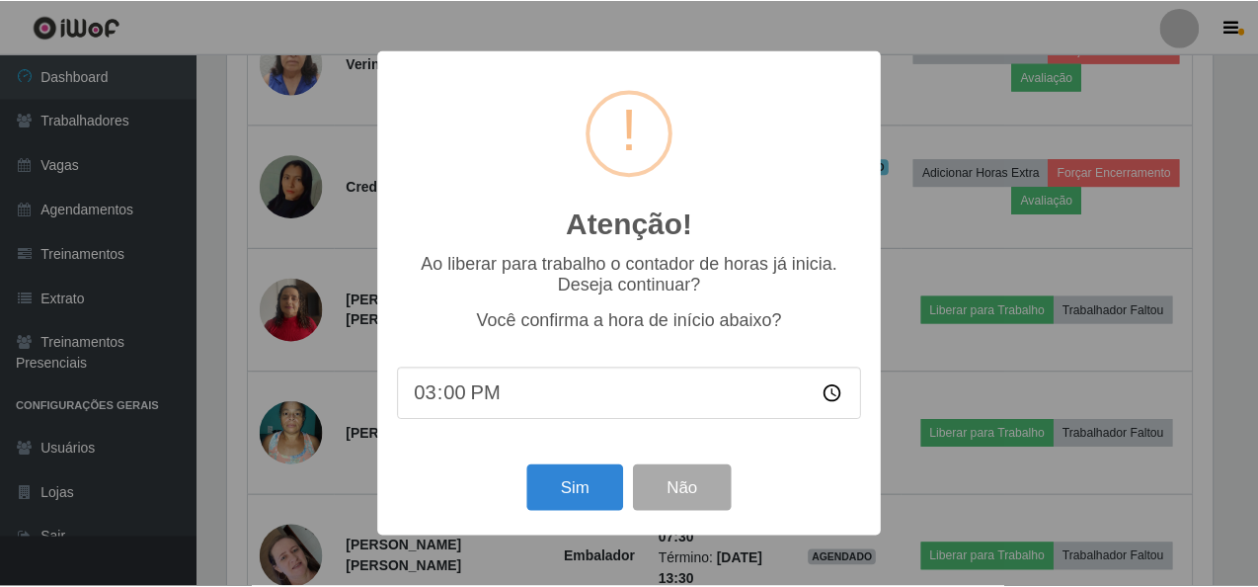
scroll to position [370, 0]
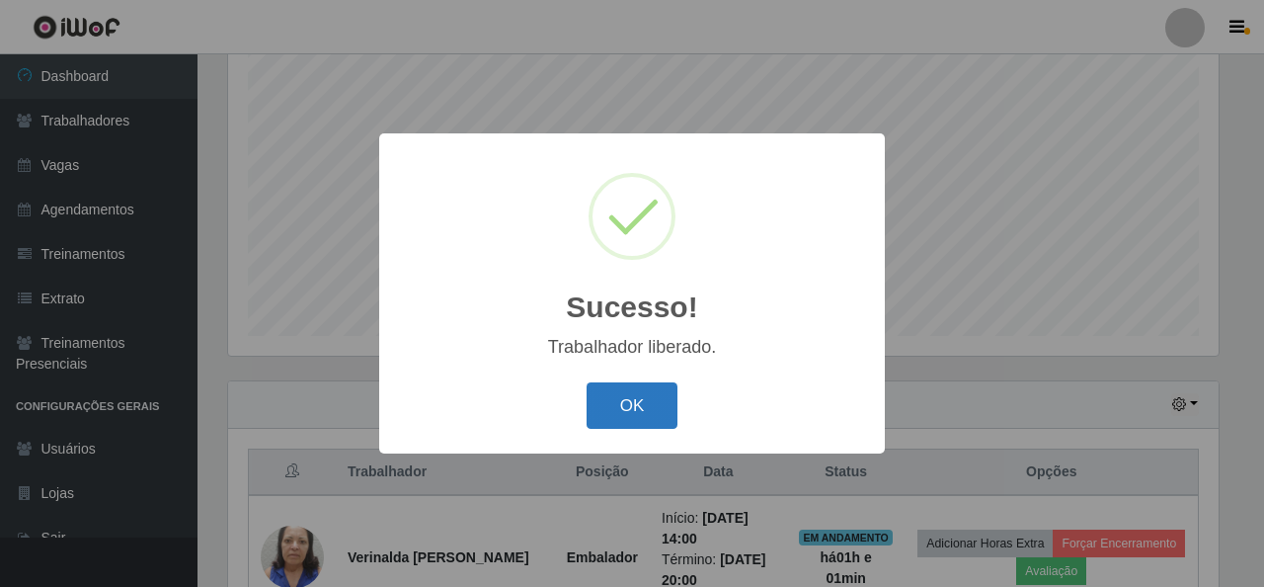
click at [643, 412] on button "OK" at bounding box center [633, 405] width 92 height 46
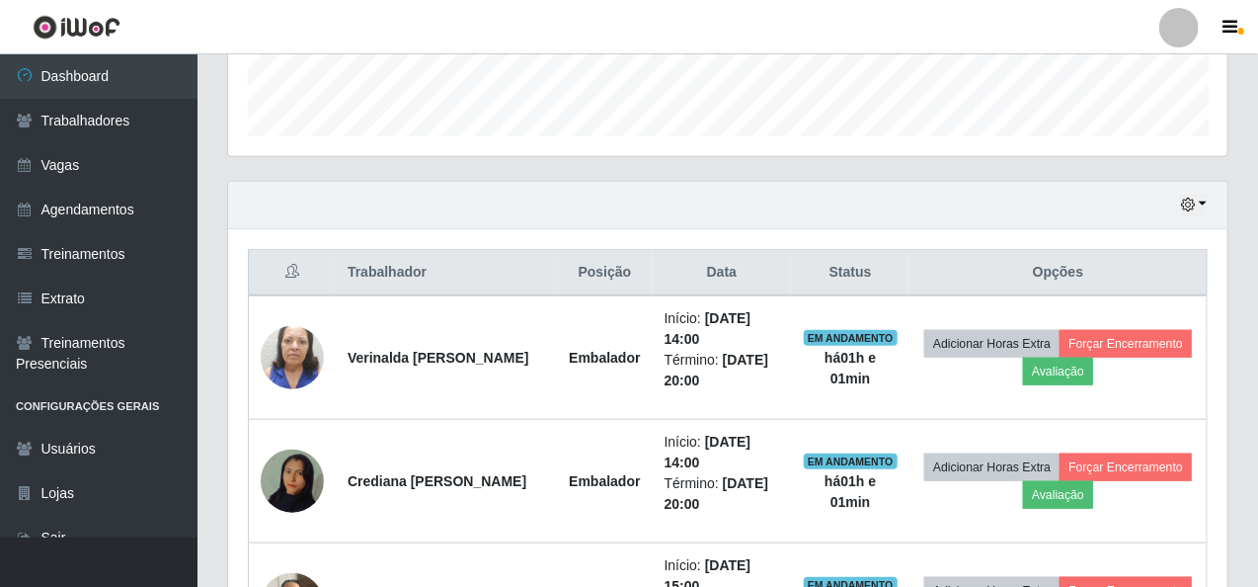
scroll to position [469, 0]
